Goal: Feedback & Contribution: Leave review/rating

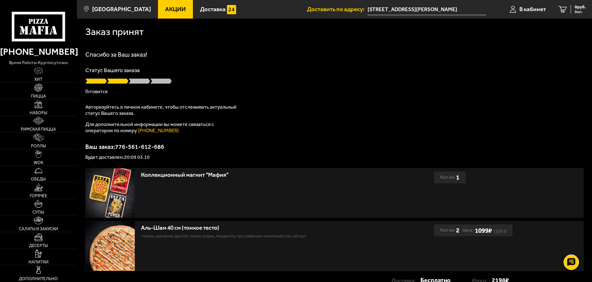
scroll to position [31, 0]
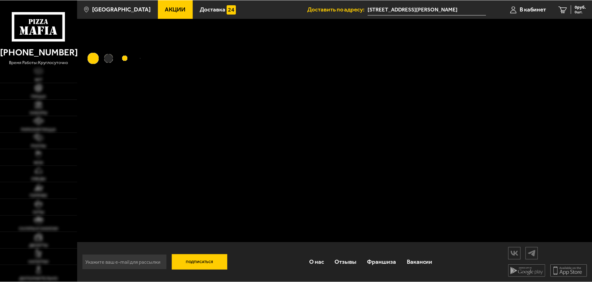
scroll to position [31, 0]
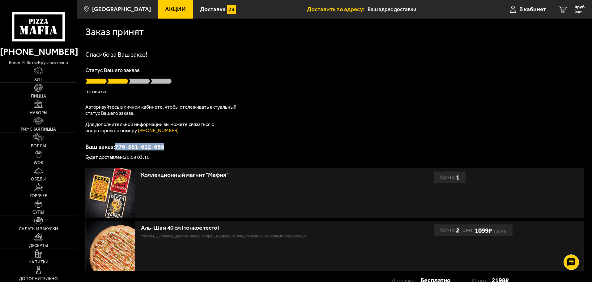
drag, startPoint x: 180, startPoint y: 151, endPoint x: 118, endPoint y: 144, distance: 62.8
click at [118, 144] on div "Ваш заказ: 776-561-612-686 Будет доставлен: 20:09 03.10" at bounding box center [334, 152] width 499 height 16
click at [533, 4] on link "В кабинет" at bounding box center [528, 9] width 49 height 19
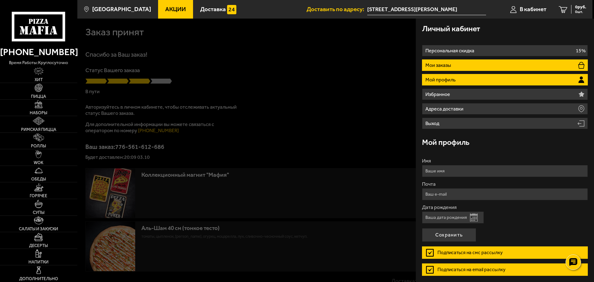
click at [447, 64] on p "Мои заказы" at bounding box center [438, 65] width 27 height 5
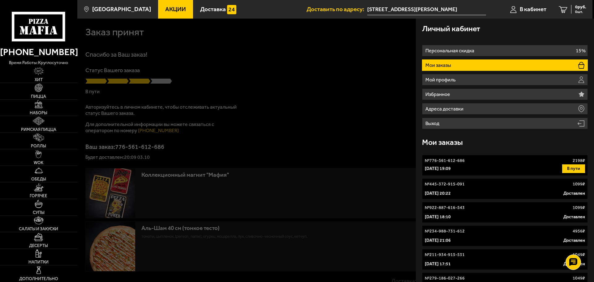
click at [529, 162] on div "№ 776-561-612-686 2198 ₽" at bounding box center [505, 160] width 160 height 6
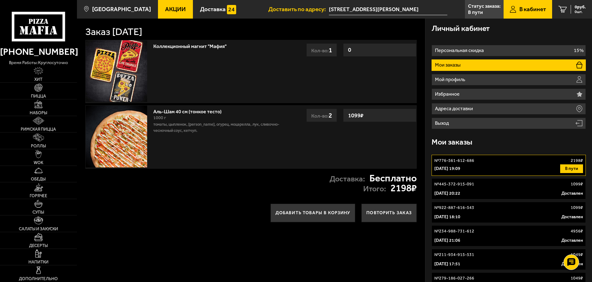
click at [29, 28] on icon at bounding box center [38, 26] width 53 height 29
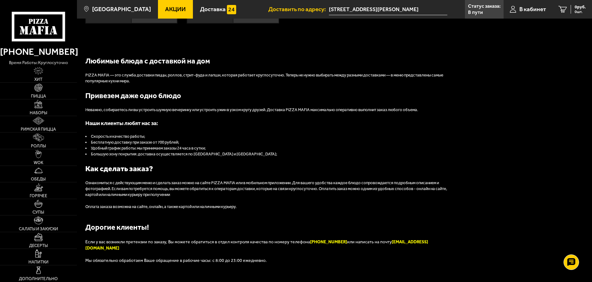
scroll to position [701, 0]
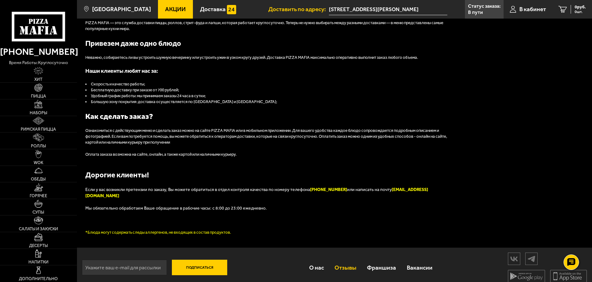
click at [347, 262] on link "Отзывы" at bounding box center [345, 267] width 32 height 20
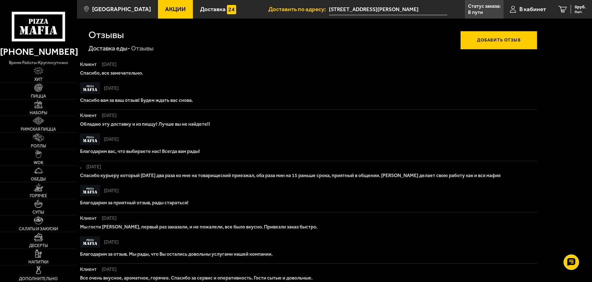
click at [482, 44] on button "Добавить отзыв" at bounding box center [499, 40] width 77 height 19
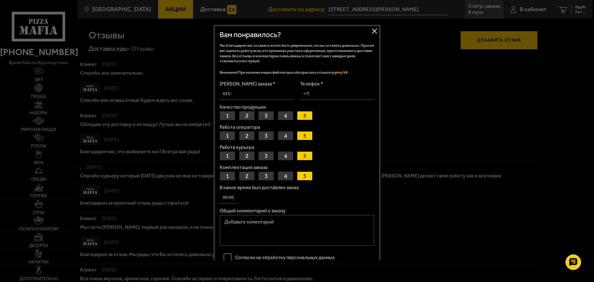
click at [239, 95] on input "Номер заказа *" at bounding box center [257, 94] width 74 height 12
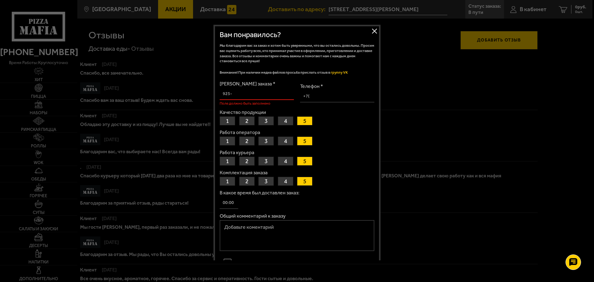
click at [245, 97] on input "Номер заказа *" at bounding box center [257, 94] width 74 height 12
click at [226, 122] on button "1" at bounding box center [227, 120] width 15 height 9
click at [307, 121] on button "5" at bounding box center [304, 120] width 15 height 9
click at [231, 142] on button "1" at bounding box center [227, 140] width 15 height 9
click at [228, 162] on button "1" at bounding box center [227, 160] width 15 height 9
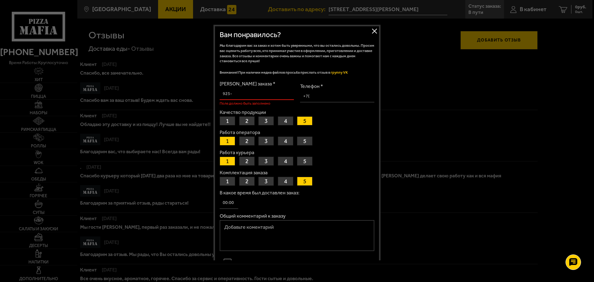
click at [269, 181] on button "3" at bounding box center [265, 181] width 15 height 9
click at [246, 96] on input "Номер заказа *" at bounding box center [257, 94] width 74 height 12
click at [269, 89] on input "776-561-612-" at bounding box center [257, 94] width 74 height 12
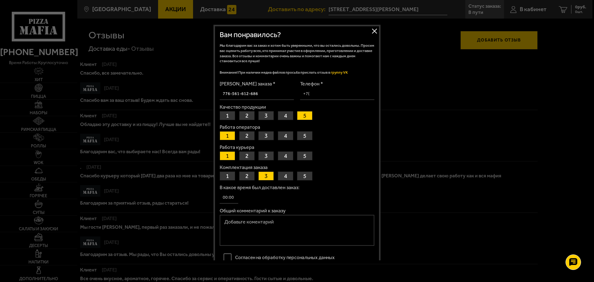
type input "776-561-612-686"
click at [331, 95] on input "Телефон *" at bounding box center [337, 94] width 74 height 12
type input "+7 (921) 380-37-47"
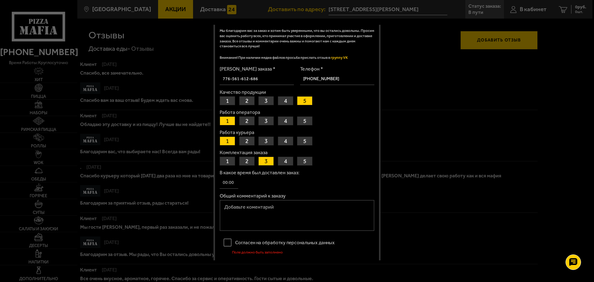
scroll to position [52, 0]
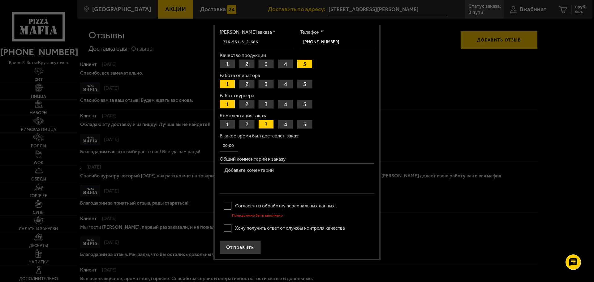
click at [229, 208] on label "Согласен на обработку персональных данных" at bounding box center [297, 205] width 155 height 12
click at [0, 0] on input "Согласен на обработку персональных данных" at bounding box center [0, 0] width 0 height 0
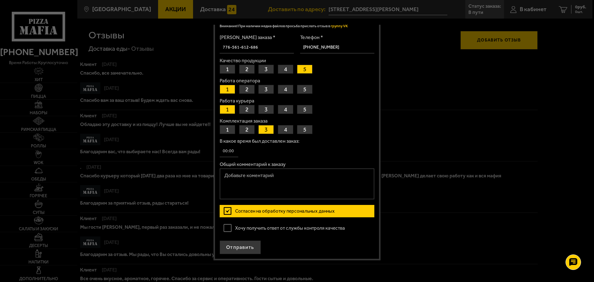
scroll to position [46, 0]
click at [225, 227] on label "Хочу получить ответ от службы контроля качества" at bounding box center [297, 228] width 155 height 12
click at [0, 0] on input "Хочу получить ответ от службы контроля качества" at bounding box center [0, 0] width 0 height 0
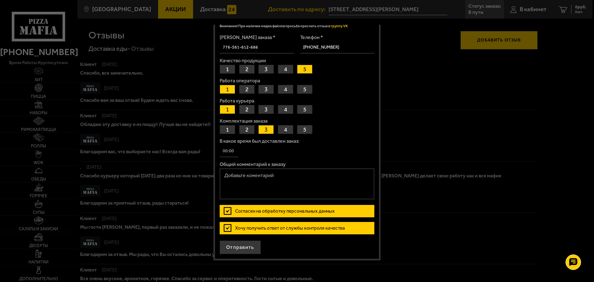
click at [264, 183] on textarea "Общий комментарий к заказу" at bounding box center [297, 183] width 155 height 31
click at [229, 154] on input "В какое время был доставлен заказ:" at bounding box center [229, 151] width 19 height 12
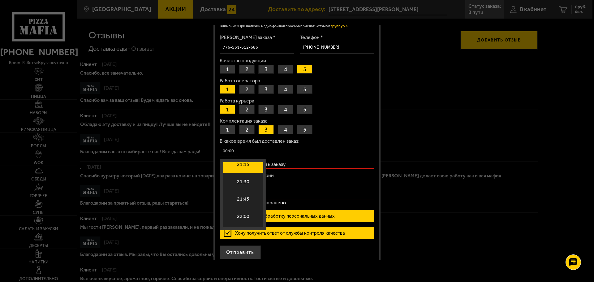
scroll to position [1480, 0]
click at [247, 168] on li "21:15" at bounding box center [243, 163] width 40 height 17
type input "21:15"
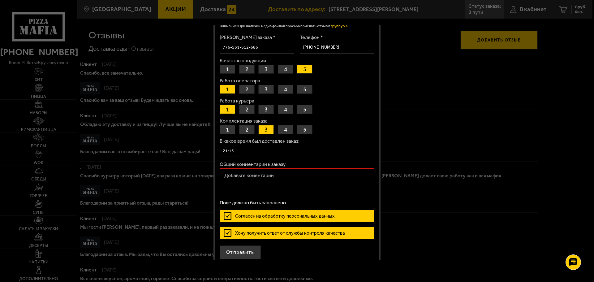
click at [238, 177] on textarea "Общий комментарий к заказу" at bounding box center [297, 183] width 155 height 31
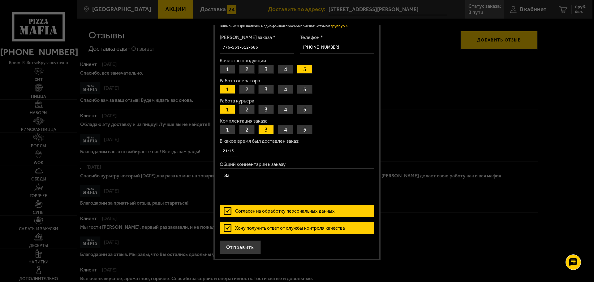
type textarea "З"
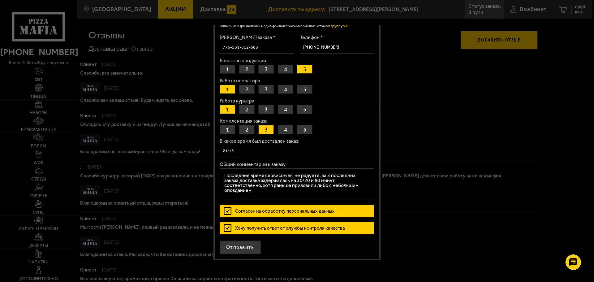
click at [355, 189] on textarea "Последнее время сервисом вы не радуете, за 3 последних заказа доставка задержал…" at bounding box center [297, 183] width 155 height 31
click at [302, 193] on textarea "Последнее время сервисом вы не радуете, за 3 последних заказа доставка задержал…" at bounding box center [297, 183] width 155 height 31
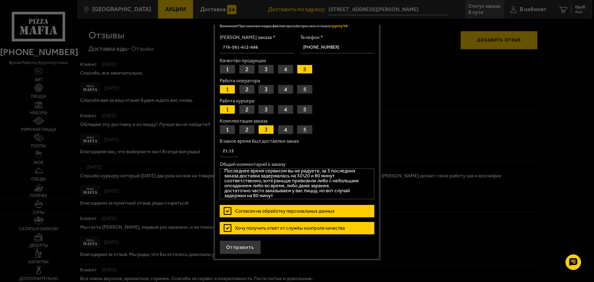
type textarea "Последнее время сервисом вы не радуете, за 3 последних заказа доставка задержал…"
click at [232, 152] on input "21:15" at bounding box center [229, 151] width 19 height 12
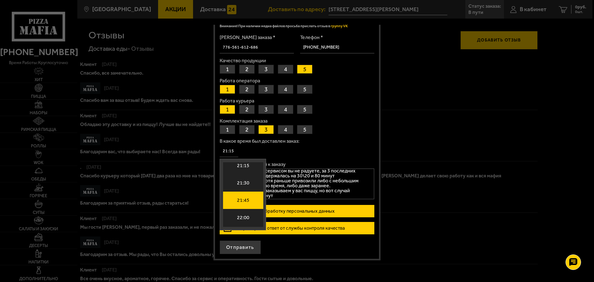
scroll to position [1480, 0]
click at [249, 182] on li "21:30" at bounding box center [243, 180] width 40 height 17
type input "21:30"
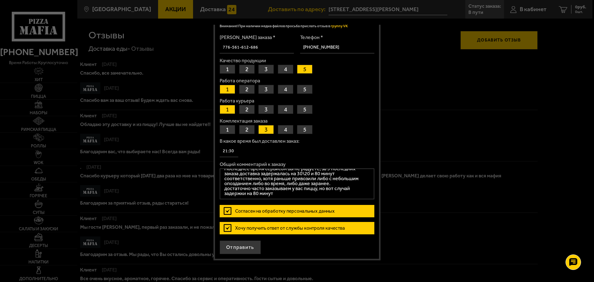
scroll to position [8, 0]
click at [285, 193] on textarea "Последнее время сервисом вы не радуете, за 3 последних заказа доставка задержал…" at bounding box center [297, 183] width 155 height 31
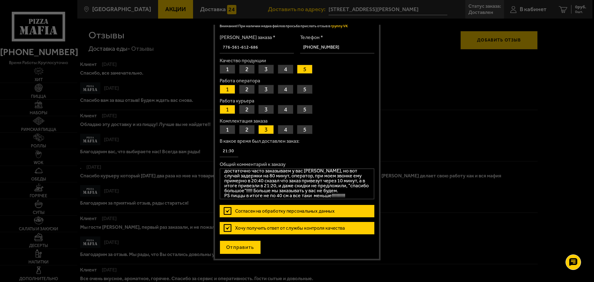
type textarea "Последнее время сервисом вы не радуете, за 3 последних заказа доставка задержал…"
click at [242, 248] on button "Отправить" at bounding box center [240, 247] width 41 height 14
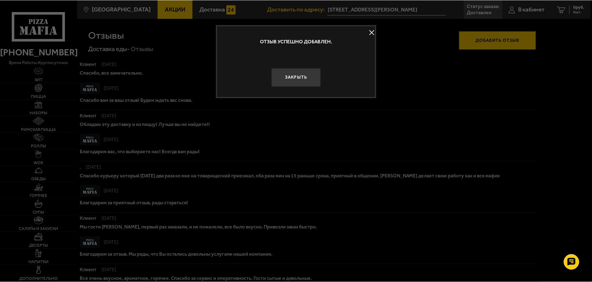
scroll to position [0, 0]
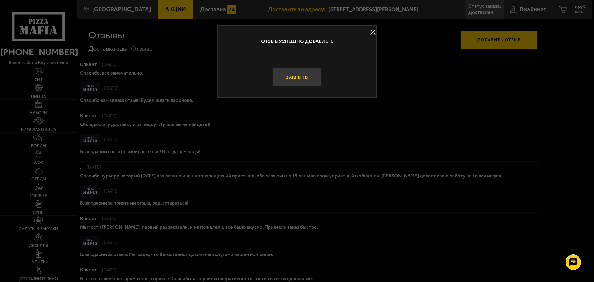
click at [299, 80] on button "Закрыть" at bounding box center [296, 77] width 49 height 19
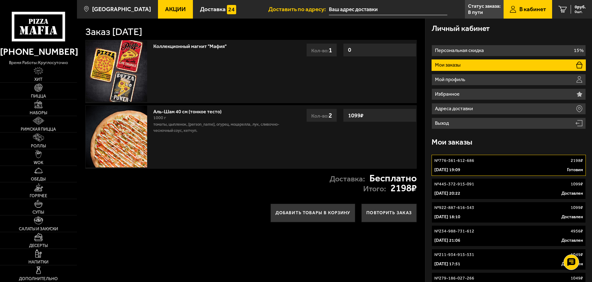
click at [461, 164] on link "№ 776-561-612-686 2198 ₽ 3 октября 2025 г. 19:09 Готовим" at bounding box center [509, 165] width 154 height 21
click at [467, 165] on link "№ 776-561-612-686 2198 ₽ 3 октября 2025 г. 19:09 Готовим" at bounding box center [509, 165] width 154 height 21
drag, startPoint x: 482, startPoint y: 161, endPoint x: 471, endPoint y: 161, distance: 11.1
click at [471, 161] on p "№ 776-561-612-686" at bounding box center [455, 160] width 40 height 6
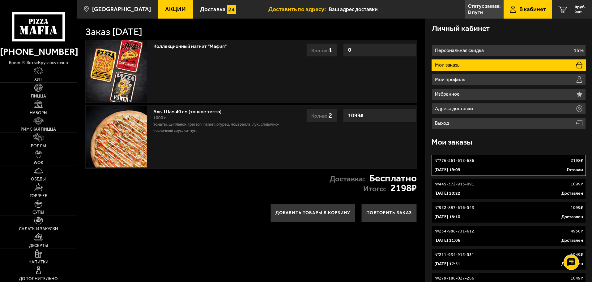
click at [470, 161] on p "№ 776-561-612-686" at bounding box center [455, 160] width 40 height 6
click at [472, 159] on p "№ 776-561-612-686" at bounding box center [455, 160] width 40 height 6
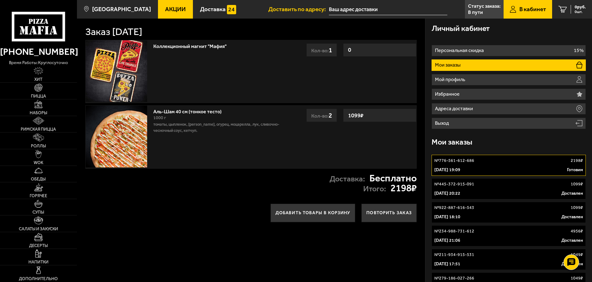
click at [472, 159] on p "№ 776-561-612-686" at bounding box center [455, 160] width 40 height 6
drag, startPoint x: 469, startPoint y: 160, endPoint x: 448, endPoint y: 166, distance: 22.1
click at [448, 166] on p "3 октября 2025 г. 19:09" at bounding box center [448, 168] width 26 height 6
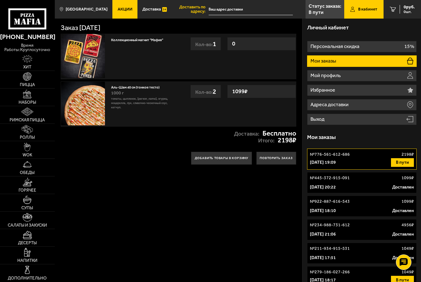
click at [347, 153] on p "№ 776-561-612-686" at bounding box center [330, 154] width 40 height 6
click at [355, 156] on div "№ 776-561-612-686 2198 ₽" at bounding box center [362, 154] width 104 height 6
click at [337, 155] on p "№ 776-561-612-686" at bounding box center [330, 154] width 40 height 6
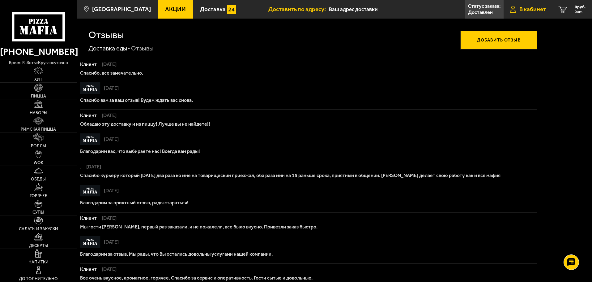
click at [521, 8] on span "В кабинет" at bounding box center [533, 9] width 27 height 6
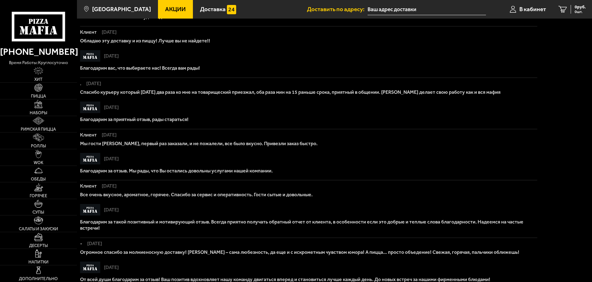
scroll to position [31, 0]
